Goal: Find specific page/section: Find specific page/section

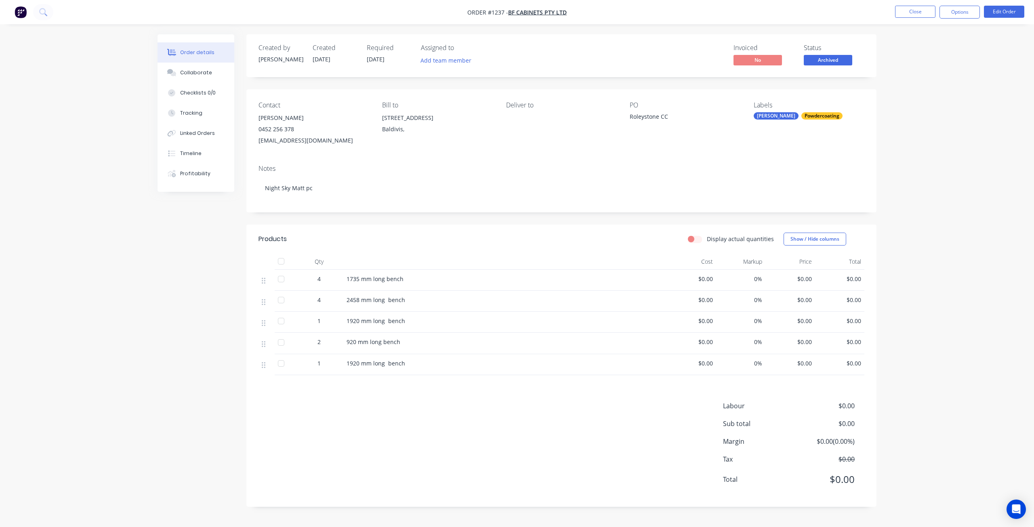
click at [914, 5] on nav "Order #1237 - BF Cabinets PTY LTD Close Options Edit Order" at bounding box center [517, 12] width 1034 height 24
click at [915, 10] on button "Close" at bounding box center [915, 12] width 40 height 12
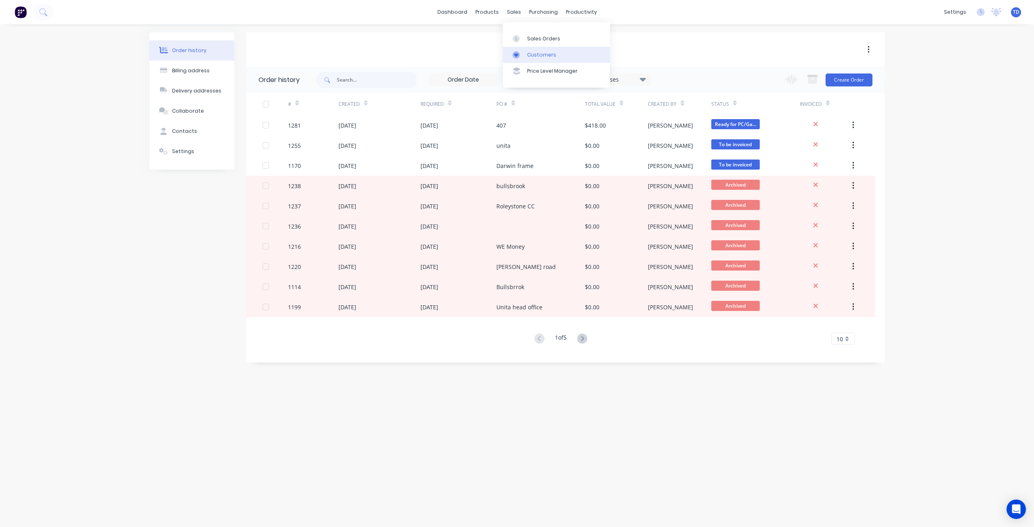
click at [527, 57] on div "Customers" at bounding box center [541, 54] width 29 height 7
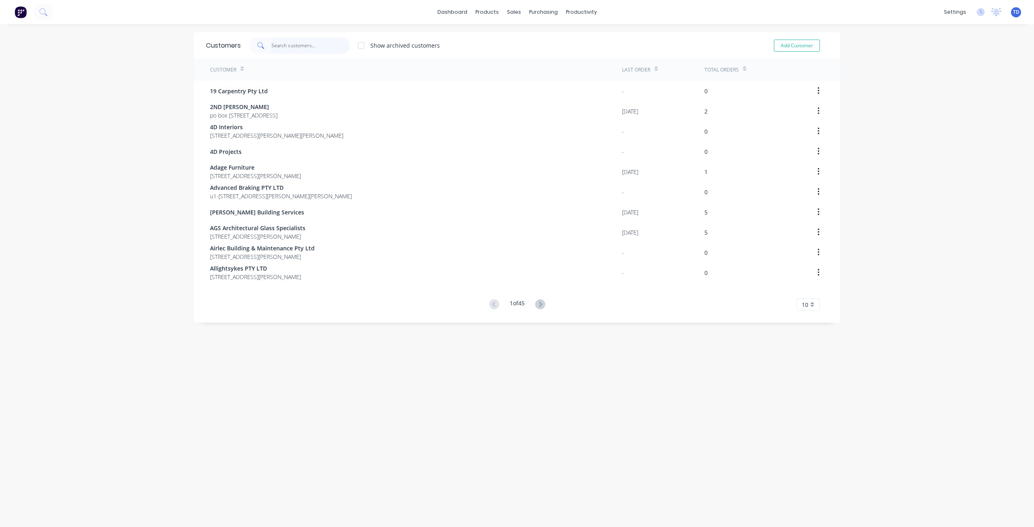
click at [316, 44] on input "text" at bounding box center [311, 46] width 79 height 16
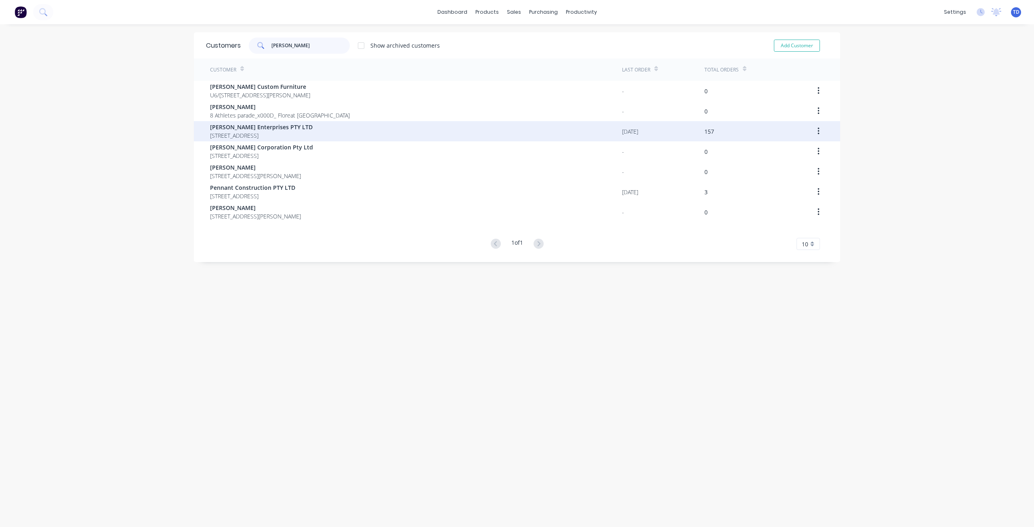
type input "[PERSON_NAME]"
click at [271, 132] on span "[STREET_ADDRESS]" at bounding box center [261, 135] width 103 height 8
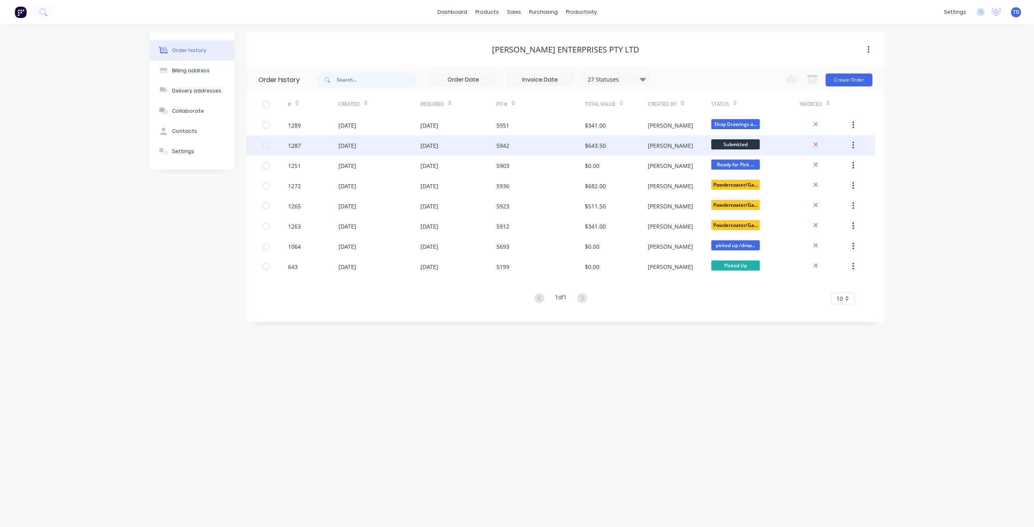
click at [609, 150] on div "$643.50" at bounding box center [616, 145] width 63 height 20
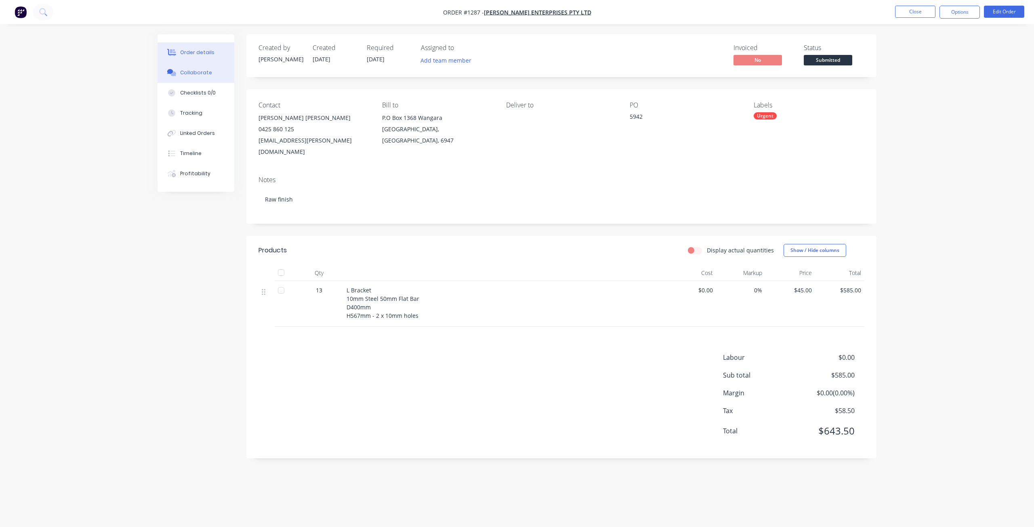
drag, startPoint x: 199, startPoint y: 74, endPoint x: 204, endPoint y: 70, distance: 6.6
click at [200, 73] on div "Collaborate" at bounding box center [196, 72] width 32 height 7
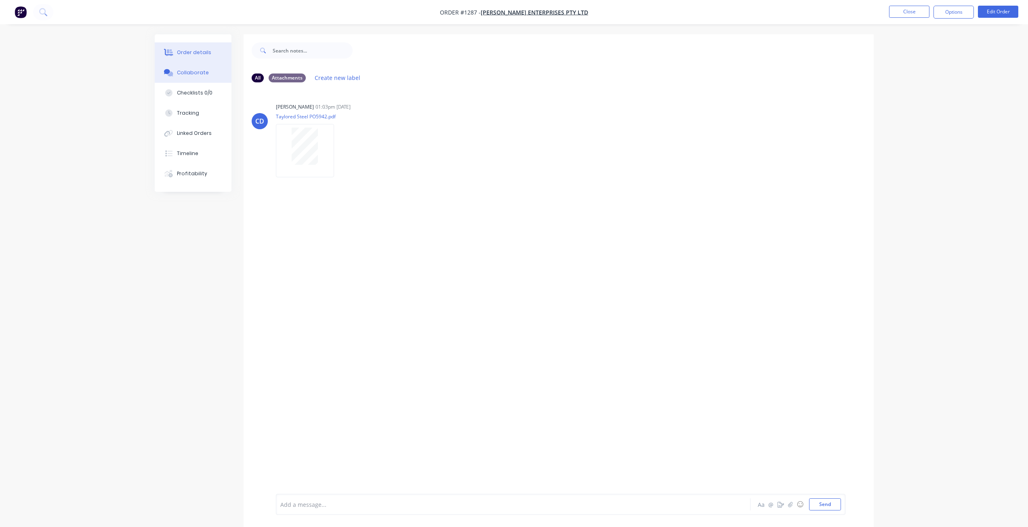
click at [209, 56] on button "Order details" at bounding box center [193, 52] width 77 height 20
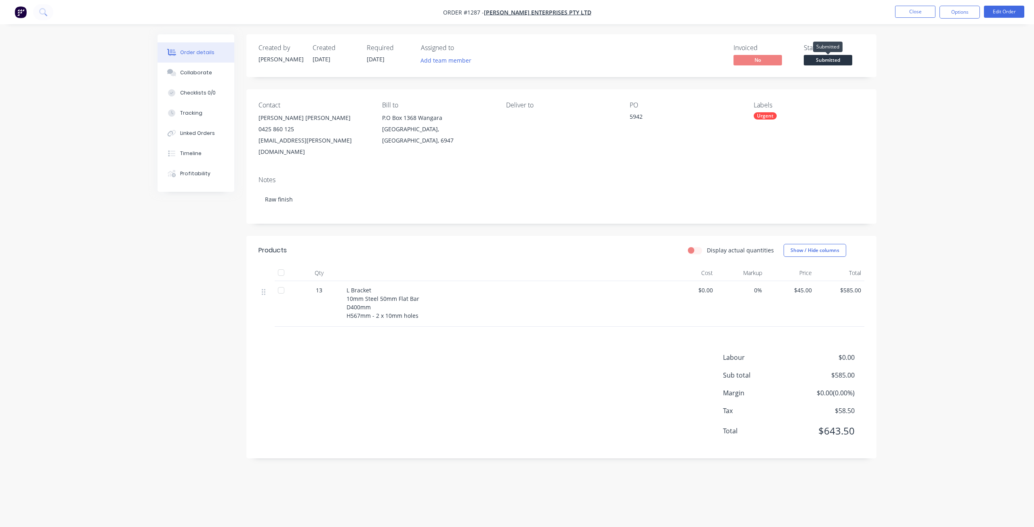
click at [821, 56] on span "Submitted" at bounding box center [828, 60] width 48 height 10
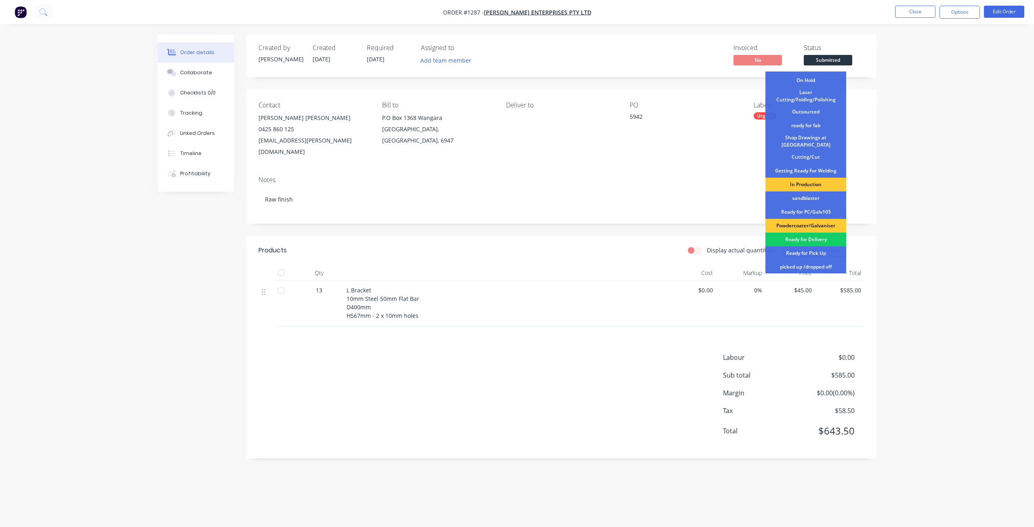
scroll to position [40, 0]
click at [809, 247] on div "Ready for Pick Up" at bounding box center [806, 253] width 81 height 14
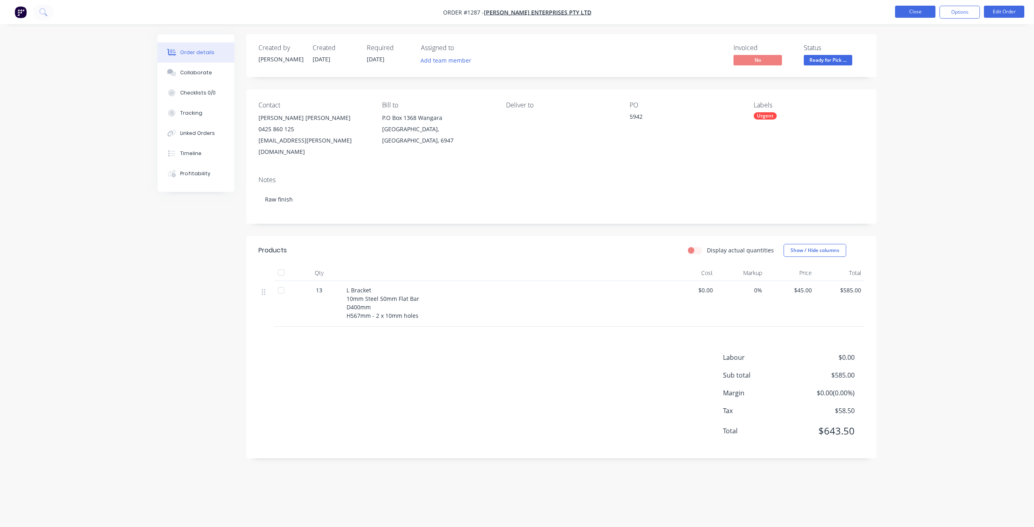
click at [910, 15] on button "Close" at bounding box center [915, 12] width 40 height 12
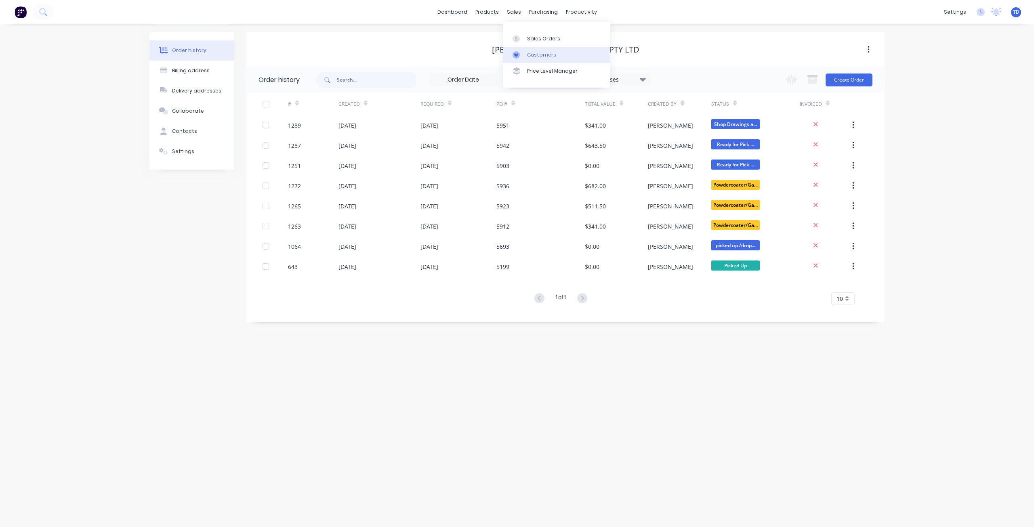
click at [529, 54] on div "Customers" at bounding box center [541, 54] width 29 height 7
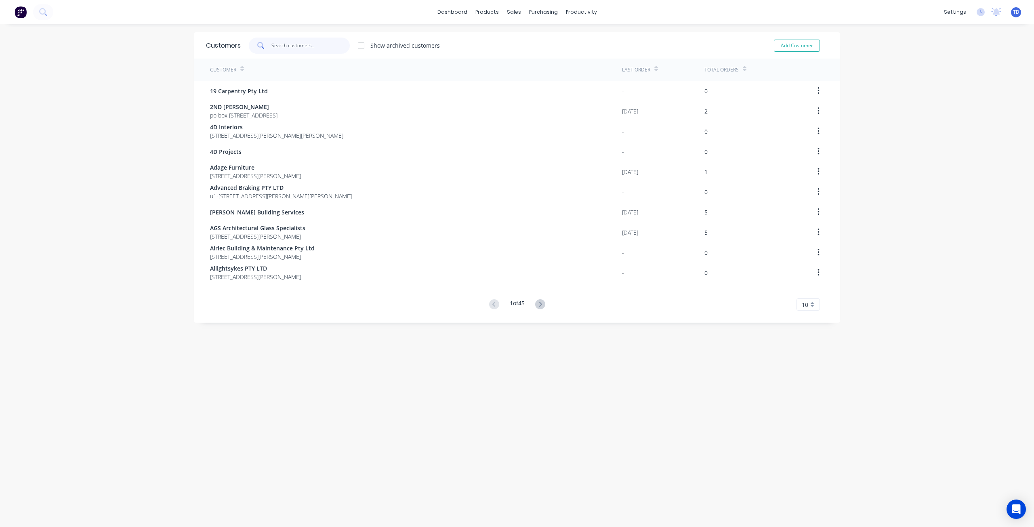
click at [316, 47] on input "text" at bounding box center [311, 46] width 79 height 16
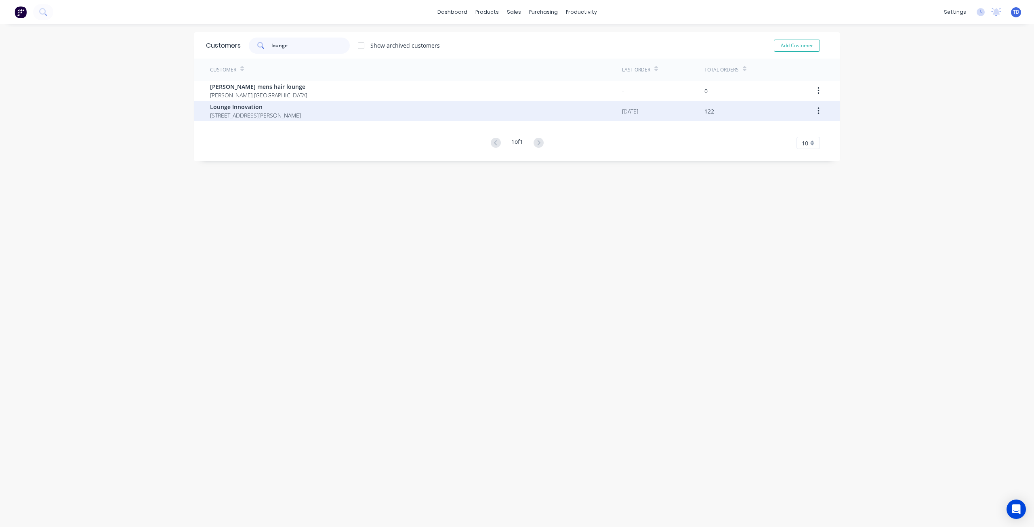
type input "lounge"
click at [275, 116] on span "5 Yelland way Bassendean Western Australia Australia 6054" at bounding box center [255, 115] width 91 height 8
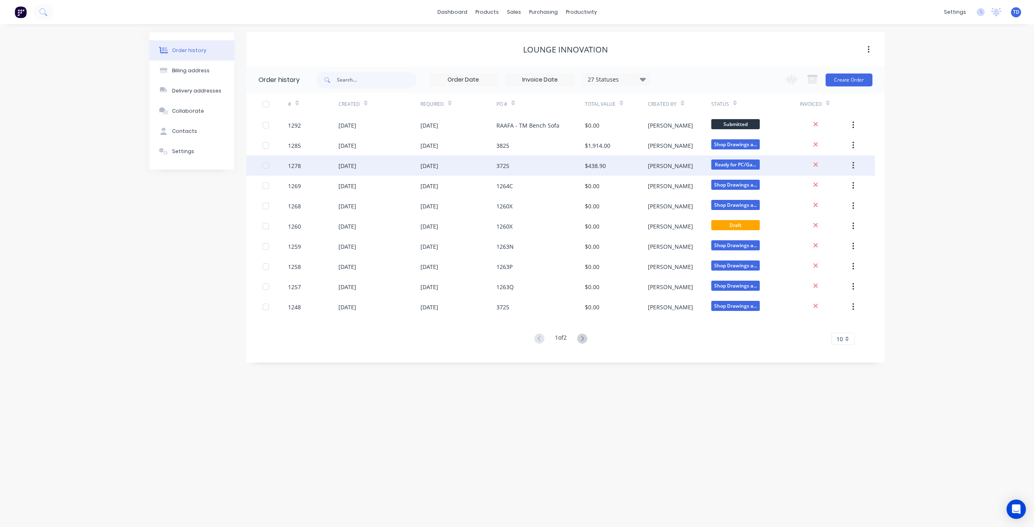
click at [556, 165] on div "3725" at bounding box center [541, 166] width 88 height 20
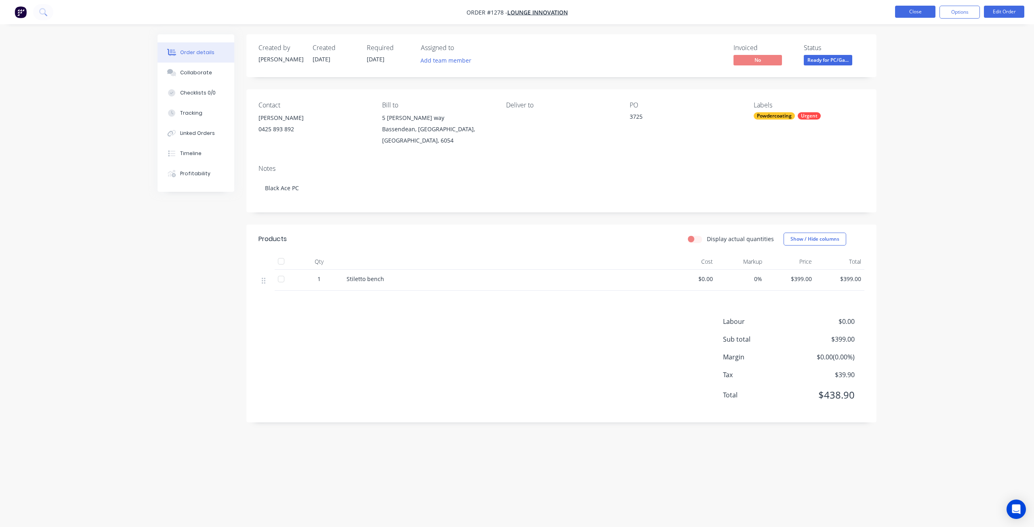
click at [908, 10] on button "Close" at bounding box center [915, 12] width 40 height 12
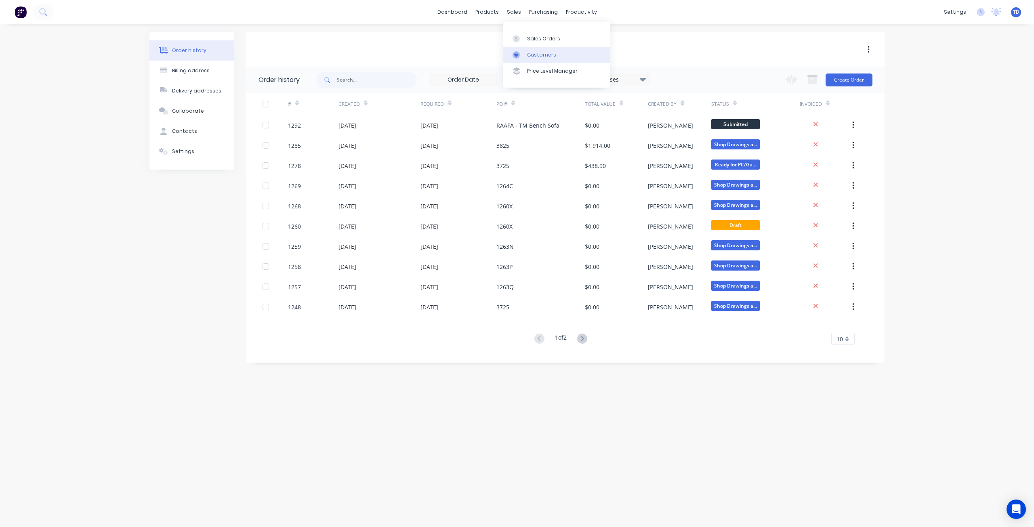
click at [521, 52] on div at bounding box center [519, 54] width 12 height 7
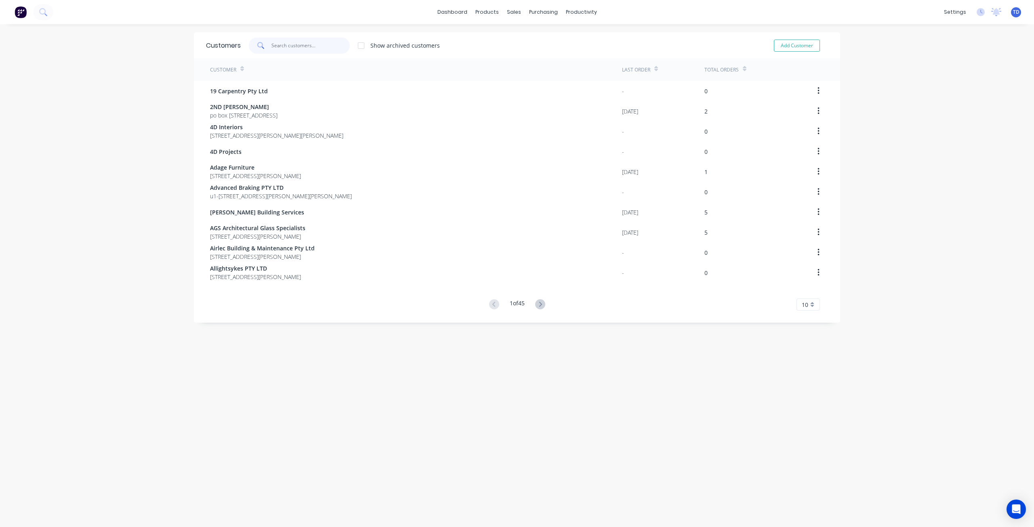
click at [310, 43] on input "text" at bounding box center [311, 46] width 79 height 16
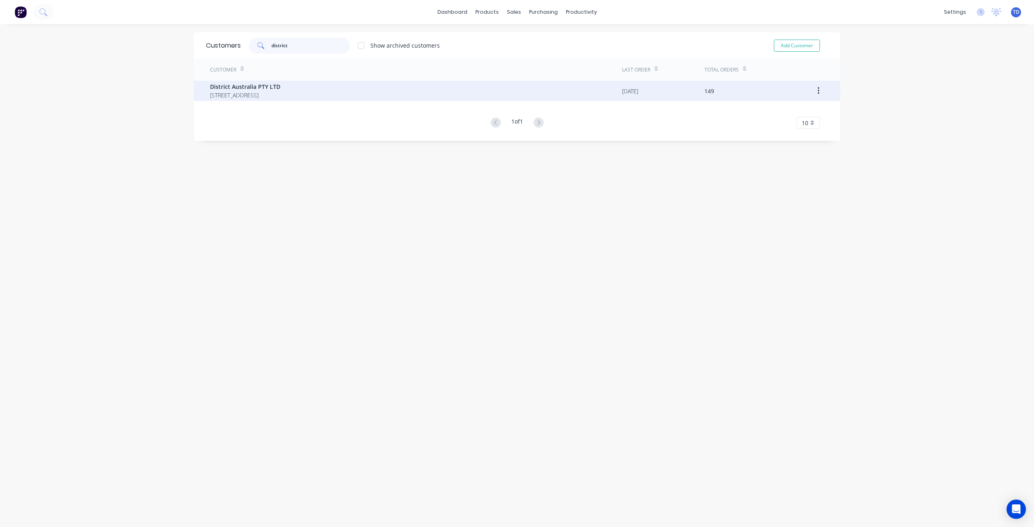
type input "district"
click at [280, 90] on span "District Australia PTY LTD" at bounding box center [245, 86] width 70 height 8
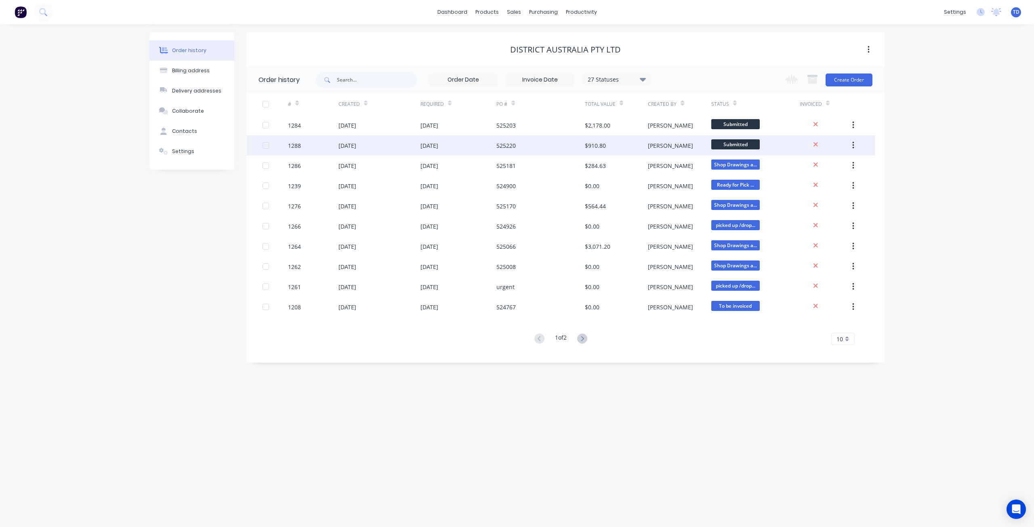
click at [390, 150] on div "[DATE]" at bounding box center [380, 145] width 82 height 20
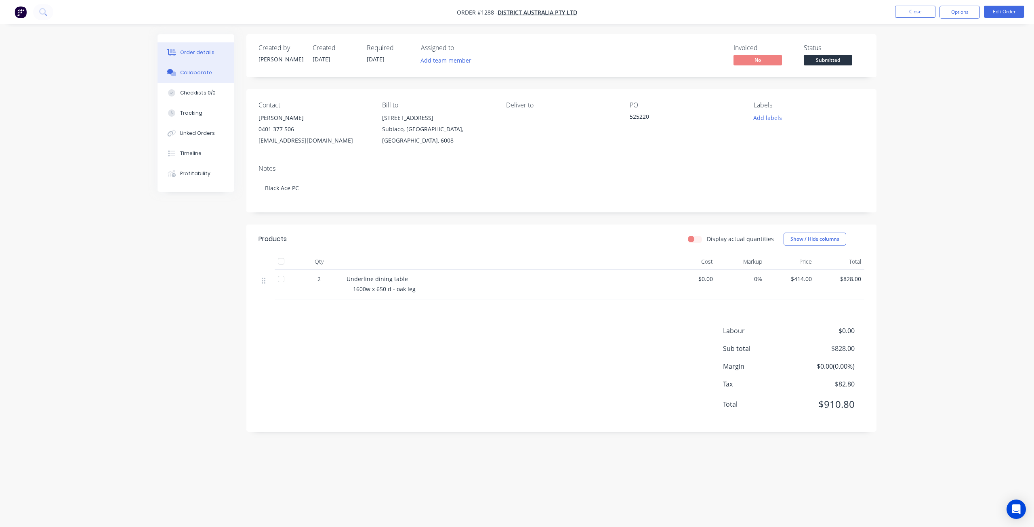
click at [192, 68] on button "Collaborate" at bounding box center [196, 73] width 77 height 20
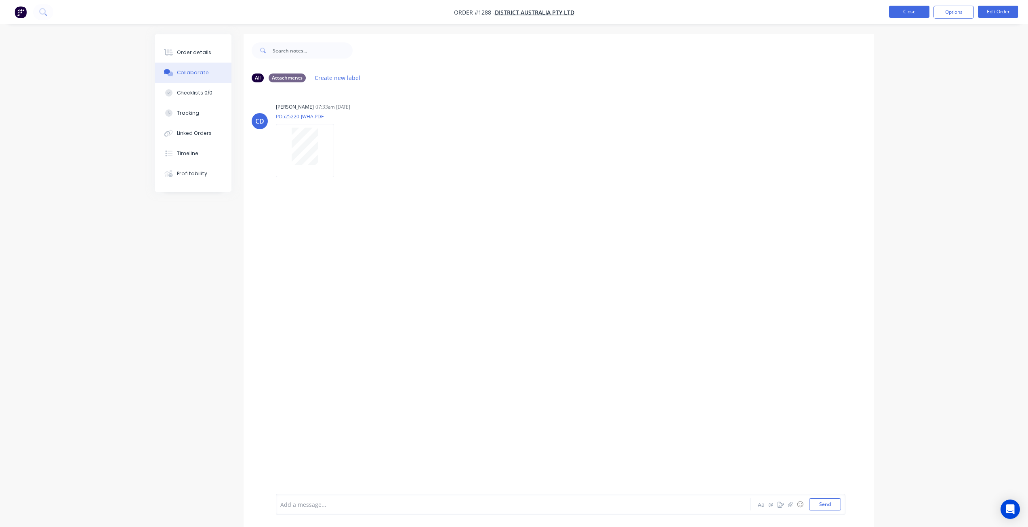
click at [923, 11] on button "Close" at bounding box center [909, 12] width 40 height 12
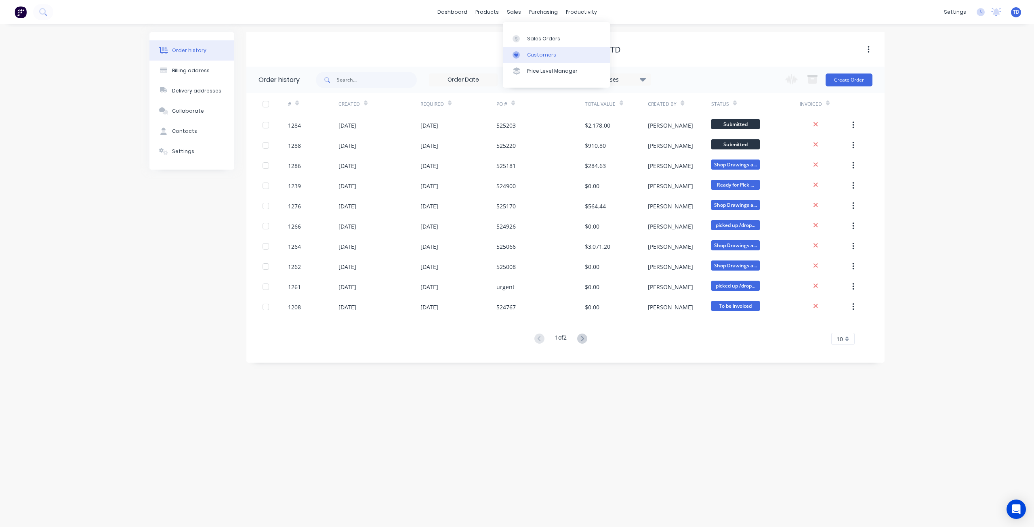
click at [528, 53] on div "Customers" at bounding box center [541, 54] width 29 height 7
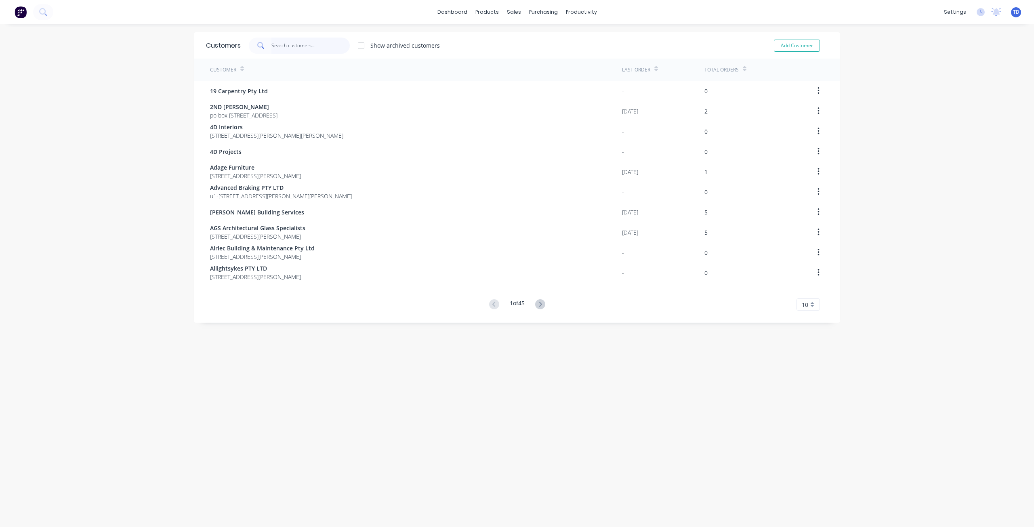
click at [316, 46] on input "text" at bounding box center [311, 46] width 79 height 16
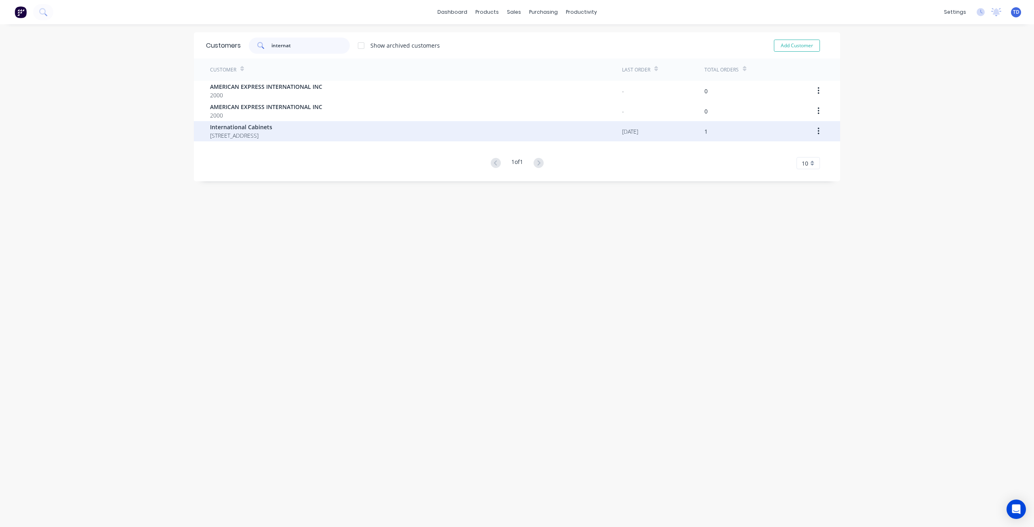
type input "internat"
click at [233, 133] on span "[STREET_ADDRESS]" at bounding box center [241, 135] width 62 height 8
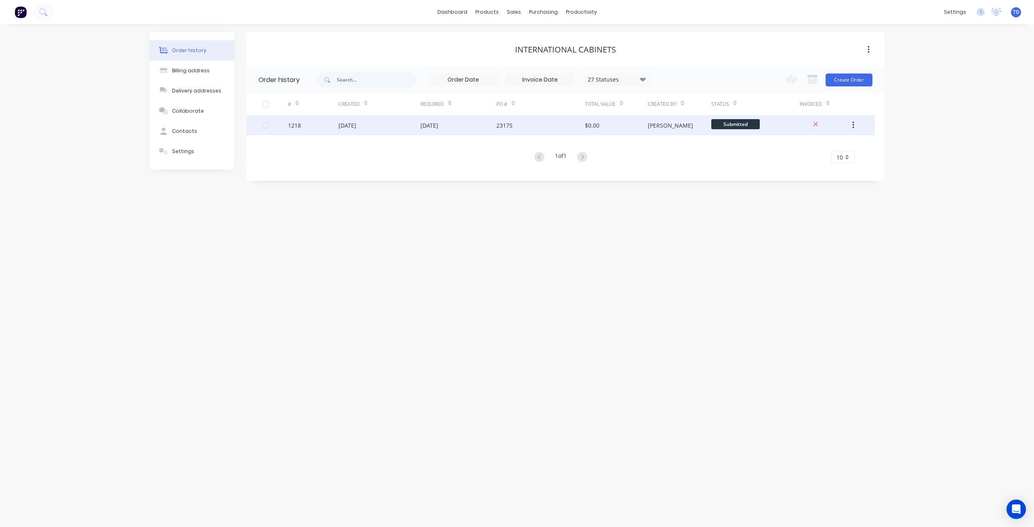
click at [335, 129] on div "1218" at bounding box center [313, 125] width 51 height 20
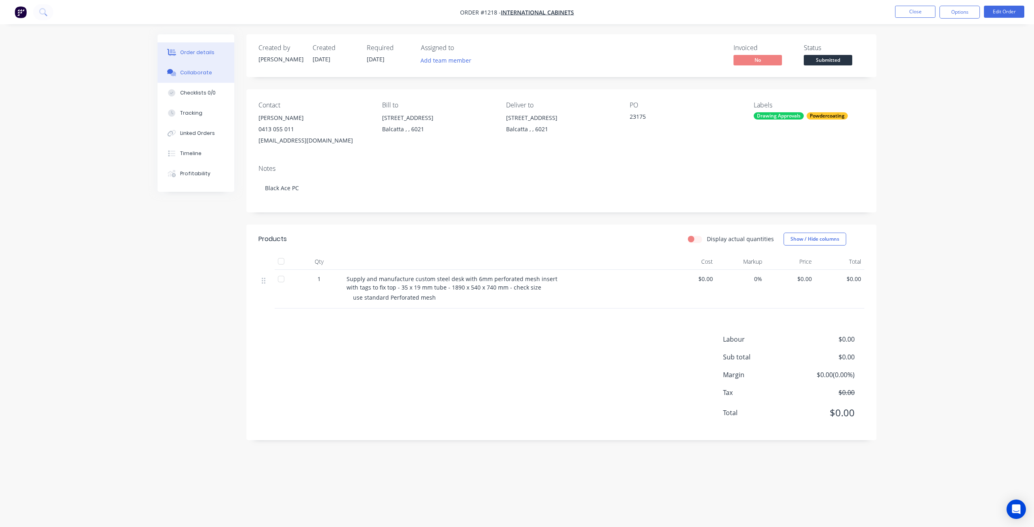
click at [190, 77] on button "Collaborate" at bounding box center [196, 73] width 77 height 20
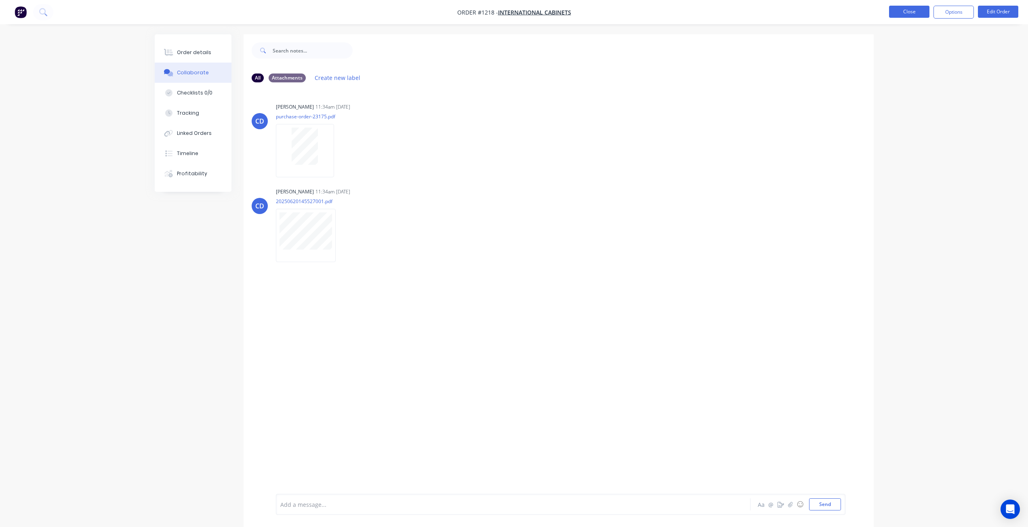
click at [896, 11] on button "Close" at bounding box center [909, 12] width 40 height 12
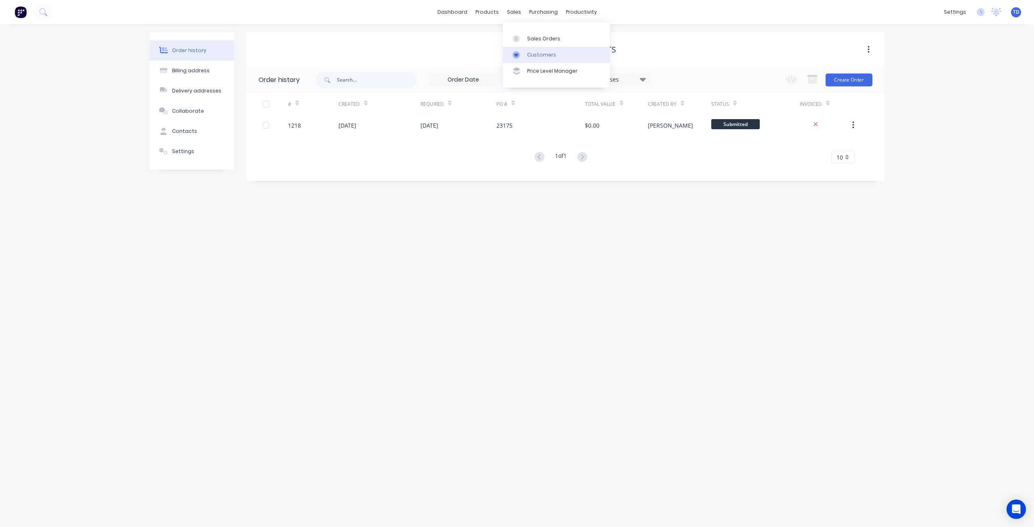
click at [528, 55] on div "Customers" at bounding box center [541, 54] width 29 height 7
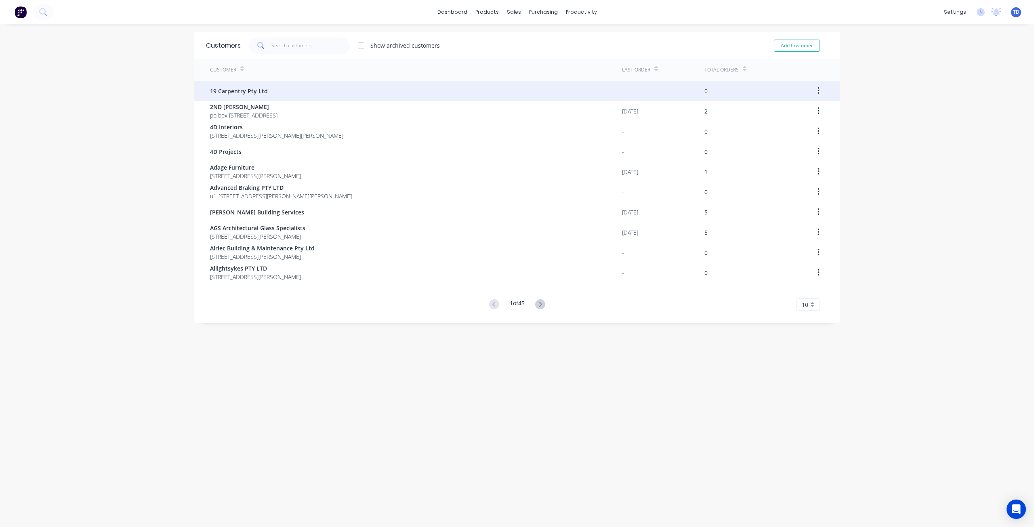
click at [259, 84] on div "19 Carpentry Pty Ltd" at bounding box center [416, 91] width 412 height 20
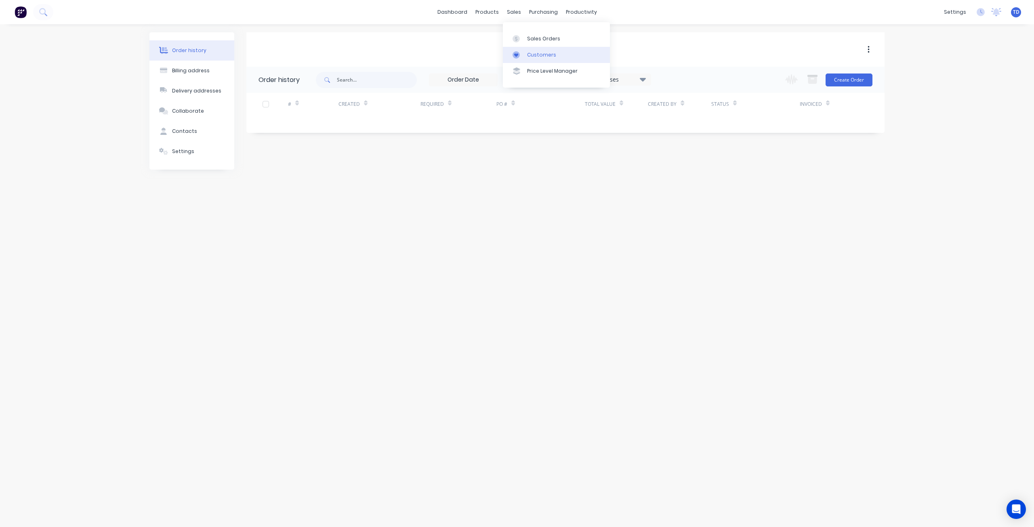
click at [521, 56] on div at bounding box center [519, 54] width 12 height 7
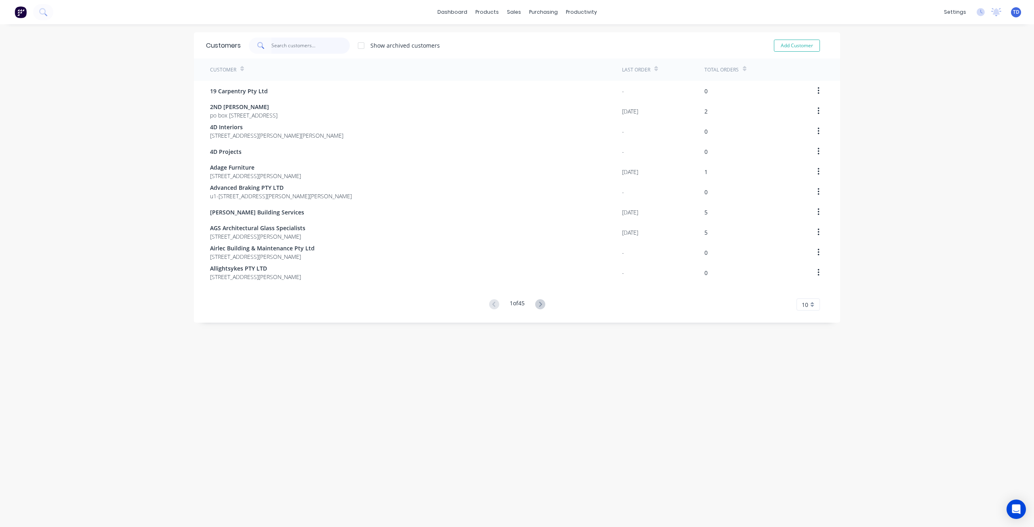
click at [314, 47] on input "text" at bounding box center [311, 46] width 79 height 16
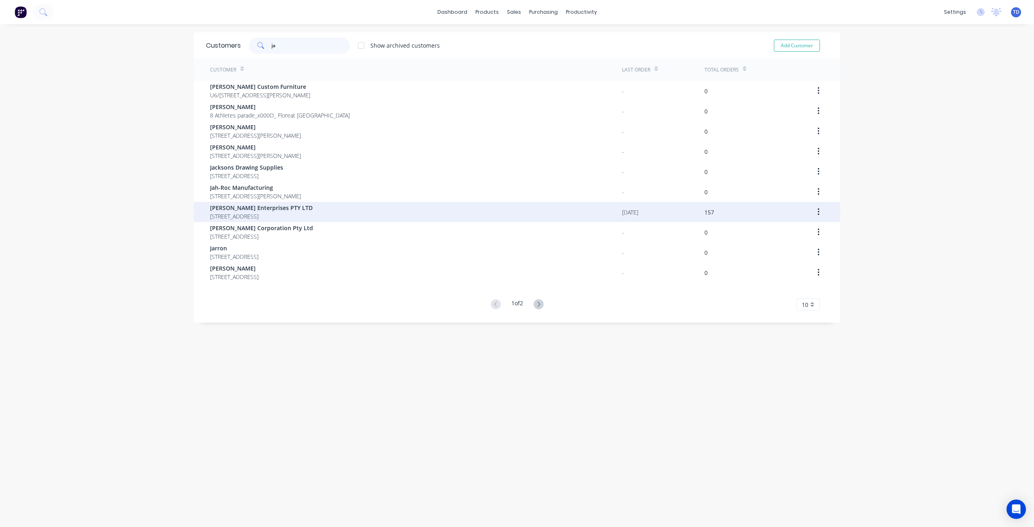
type input "ja"
click at [234, 206] on span "[PERSON_NAME] Enterprises PTY LTD" at bounding box center [261, 208] width 103 height 8
